Goal: Information Seeking & Learning: Learn about a topic

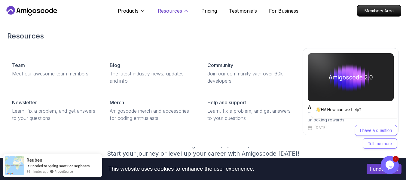
click at [172, 10] on p "Resources" at bounding box center [170, 10] width 24 height 7
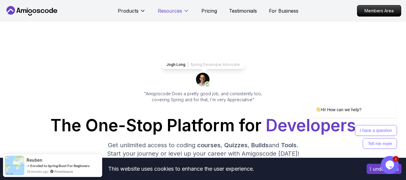
click at [172, 10] on p "Resources" at bounding box center [170, 10] width 24 height 7
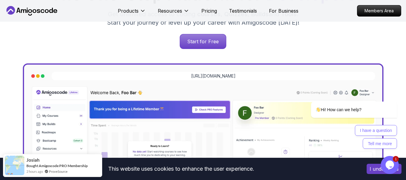
scroll to position [144, 0]
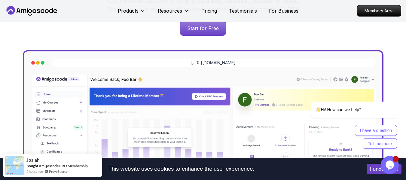
click at [207, 9] on p "Pricing" at bounding box center [209, 10] width 16 height 7
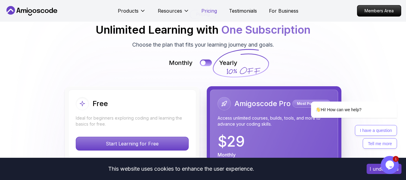
scroll to position [1283, 0]
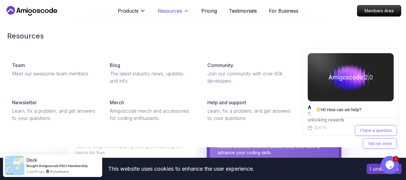
click at [179, 11] on p "Resources" at bounding box center [170, 10] width 24 height 7
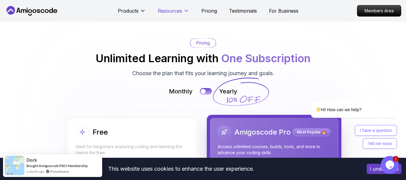
click at [179, 11] on p "Resources" at bounding box center [170, 10] width 24 height 7
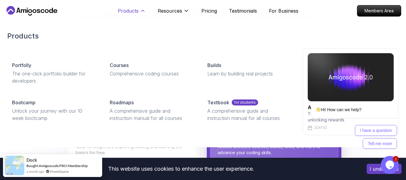
click at [140, 13] on icon at bounding box center [143, 11] width 6 height 6
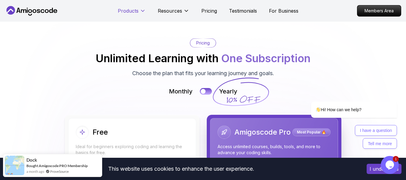
click at [140, 13] on icon at bounding box center [143, 11] width 6 height 6
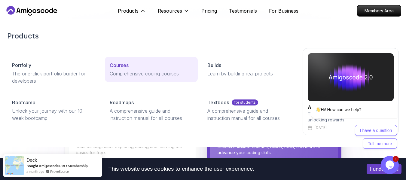
click at [125, 66] on p "Courses" at bounding box center [119, 65] width 19 height 7
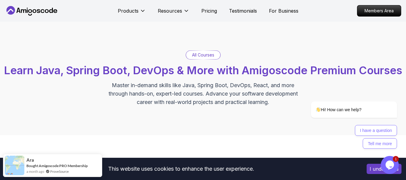
click at [199, 57] on p "All Courses" at bounding box center [203, 55] width 22 height 6
click at [201, 56] on p "All Courses" at bounding box center [203, 55] width 22 height 6
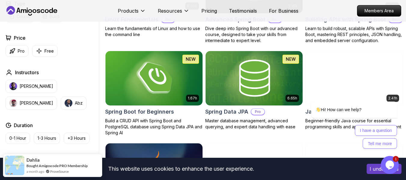
scroll to position [225, 0]
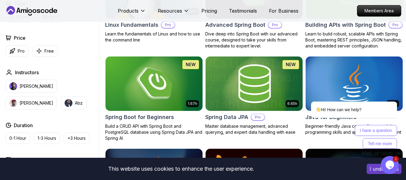
click at [256, 93] on img at bounding box center [254, 83] width 102 height 57
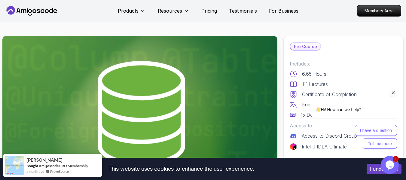
click at [393, 92] on icon "Chat attention grabber" at bounding box center [393, 92] width 5 height 5
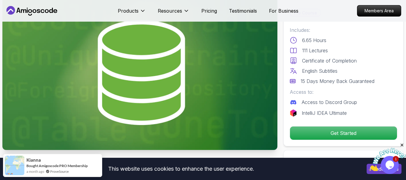
scroll to position [81, 0]
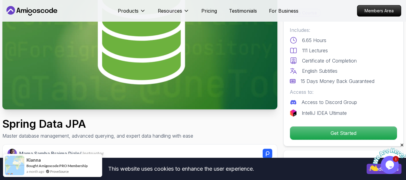
click at [119, 49] on img at bounding box center [139, 32] width 275 height 155
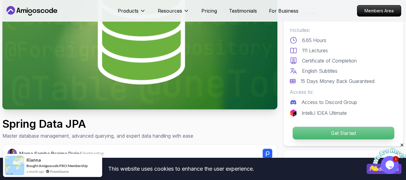
click at [315, 131] on p "Get Started" at bounding box center [344, 133] width 102 height 13
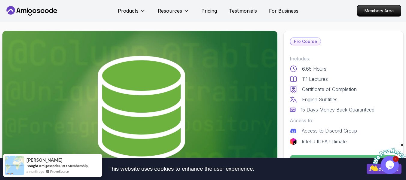
scroll to position [0, 0]
